Goal: Book appointment/travel/reservation

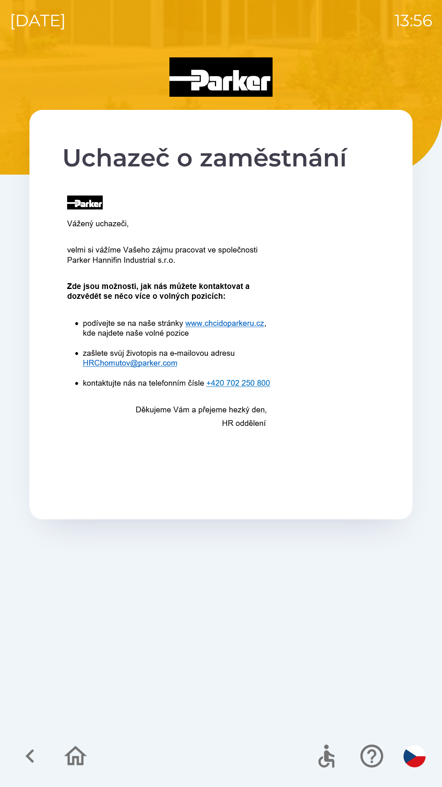
click at [44, 741] on div at bounding box center [52, 756] width 79 height 34
click at [34, 760] on icon "button" at bounding box center [29, 755] width 27 height 27
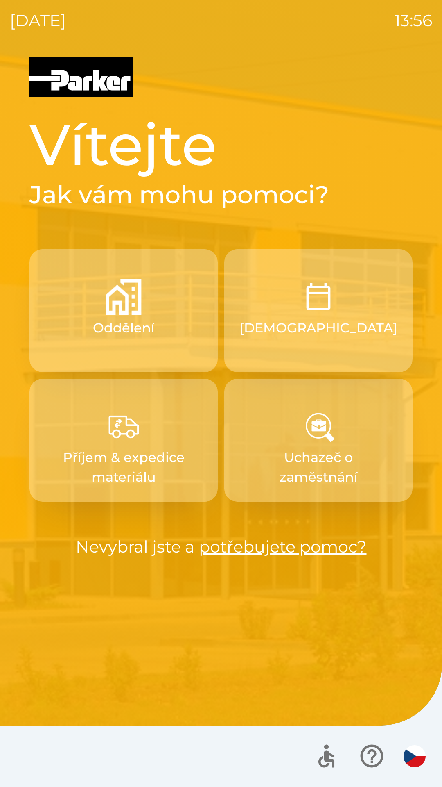
click at [286, 324] on button "[DEMOGRAPHIC_DATA]" at bounding box center [318, 310] width 188 height 123
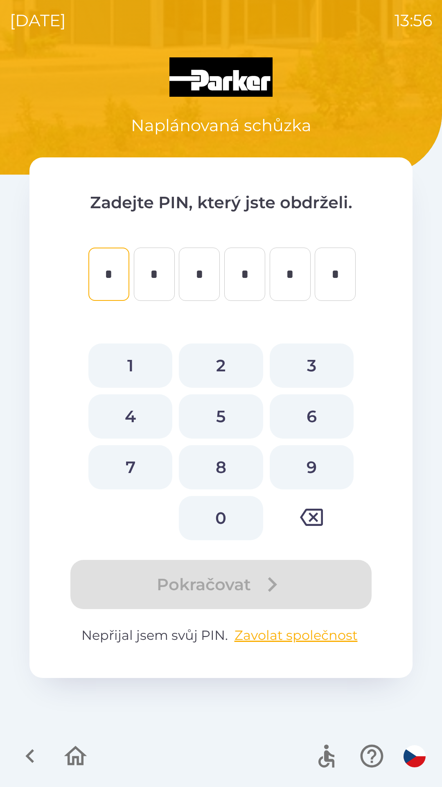
click at [306, 365] on button "3" at bounding box center [312, 365] width 84 height 44
type input "*"
click at [234, 364] on button "2" at bounding box center [221, 365] width 84 height 44
type input "*"
click at [141, 366] on button "1" at bounding box center [130, 365] width 84 height 44
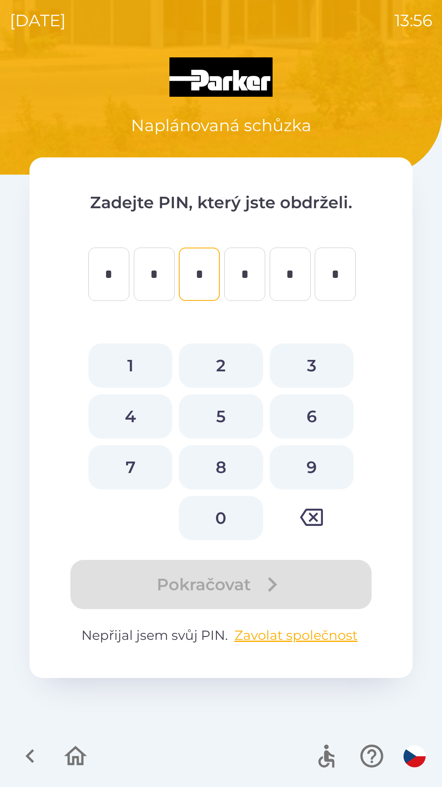
type input "*"
click at [131, 417] on button "4" at bounding box center [130, 416] width 84 height 44
type input "*"
click at [304, 359] on button "3" at bounding box center [312, 365] width 84 height 44
type input "*"
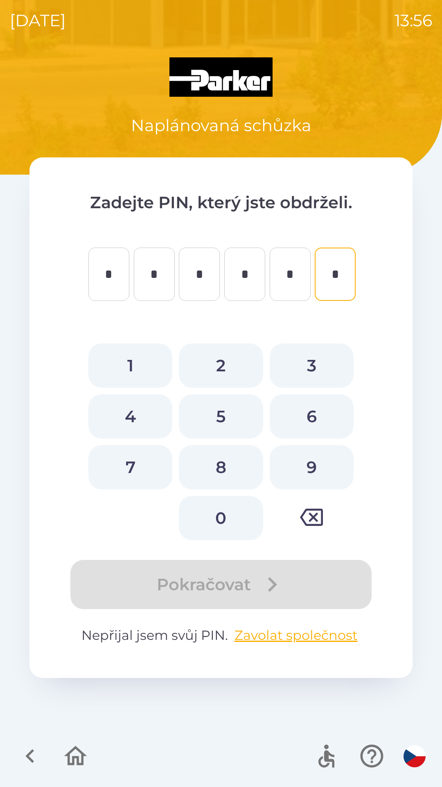
click at [312, 418] on button "6" at bounding box center [312, 416] width 84 height 44
type input "*"
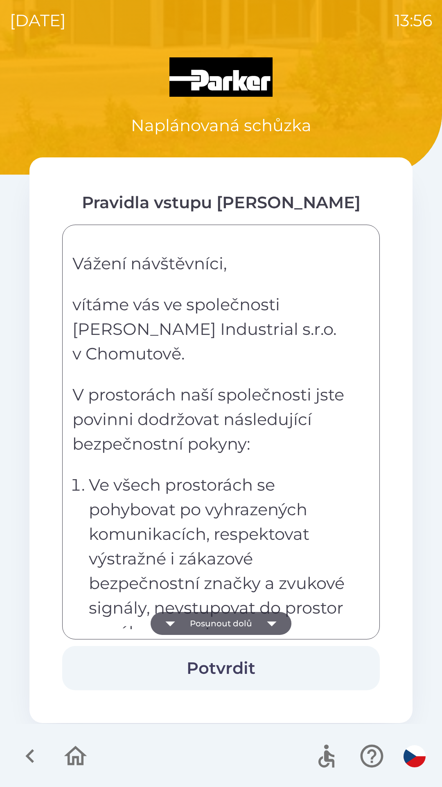
click at [240, 621] on button "Posunout dolů" at bounding box center [221, 623] width 141 height 23
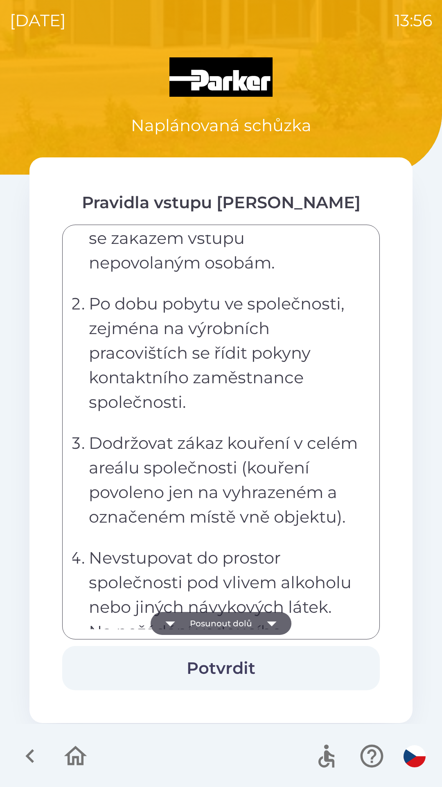
click at [223, 628] on button "Posunout dolů" at bounding box center [221, 623] width 141 height 23
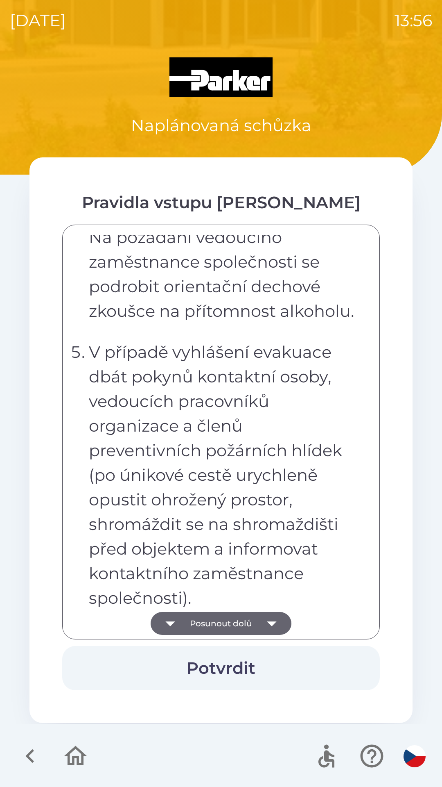
click at [221, 626] on button "Posunout dolů" at bounding box center [221, 623] width 141 height 23
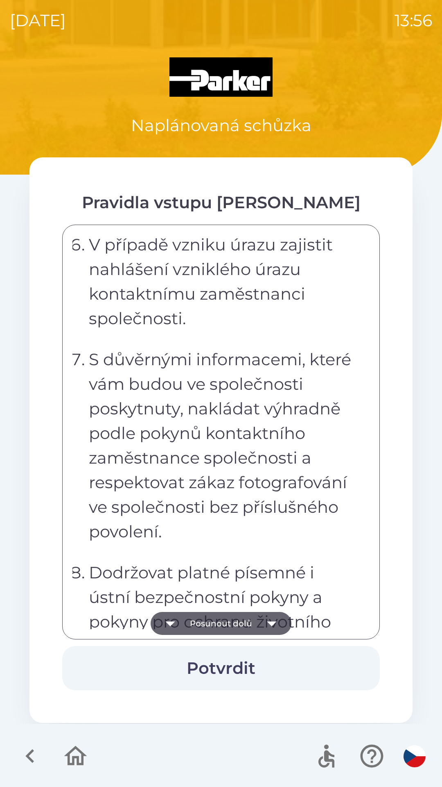
click at [219, 624] on button "Posunout dolů" at bounding box center [221, 623] width 141 height 23
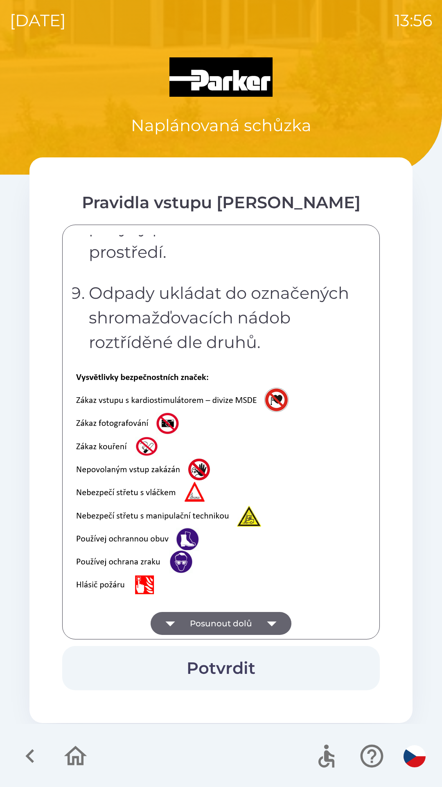
click at [213, 622] on button "Posunout dolů" at bounding box center [221, 623] width 141 height 23
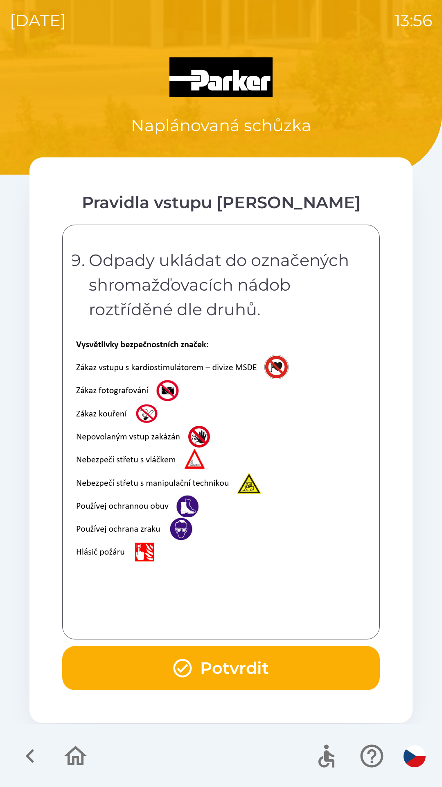
click at [208, 623] on div "Vážení návštěvníci, vítáme vás ve společnosti [PERSON_NAME] Industrial s.r.o. v…" at bounding box center [221, 432] width 297 height 394
click at [204, 622] on div "Vážení návštěvníci, vítáme vás ve společnosti [PERSON_NAME] Industrial s.r.o. v…" at bounding box center [221, 432] width 297 height 394
click at [204, 679] on button "Potvrdit" at bounding box center [221, 668] width 318 height 44
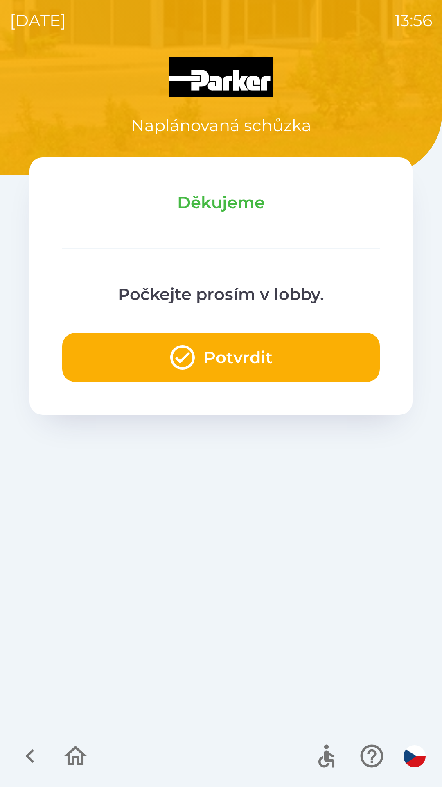
click at [271, 365] on button "Potvrdit" at bounding box center [221, 357] width 318 height 49
